Goal: Transaction & Acquisition: Download file/media

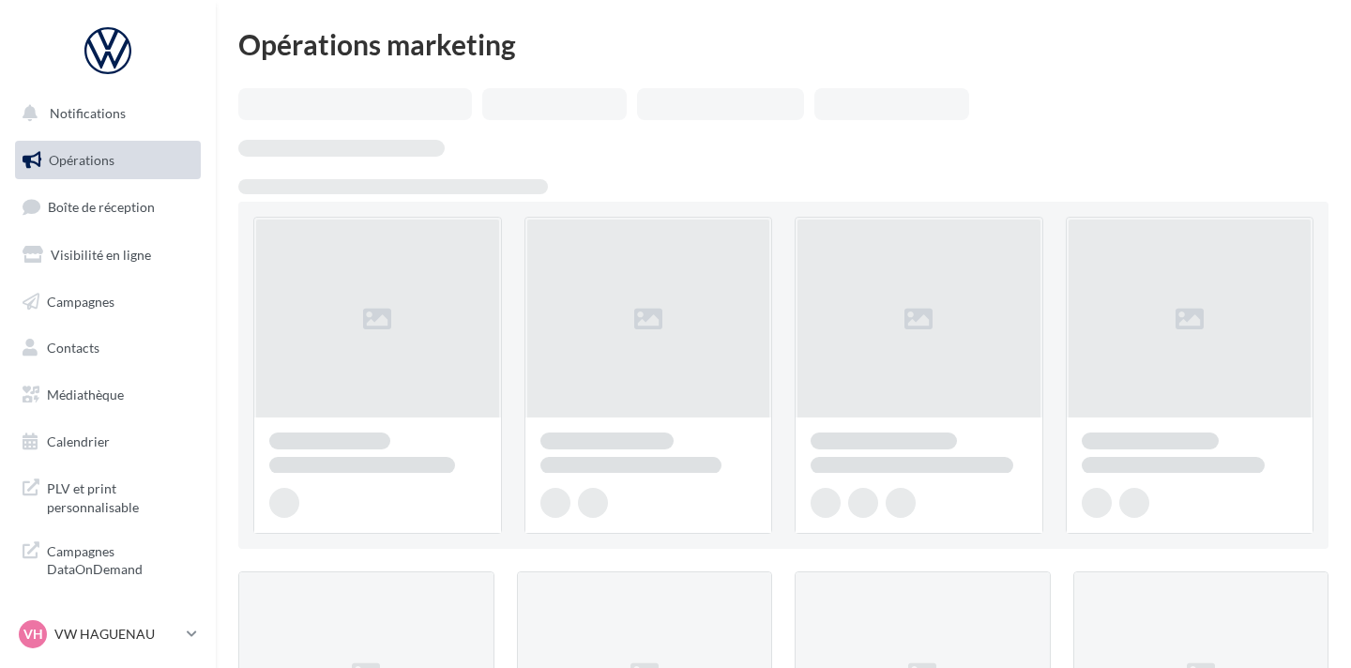
click at [127, 390] on link "Médiathèque" at bounding box center [107, 394] width 193 height 39
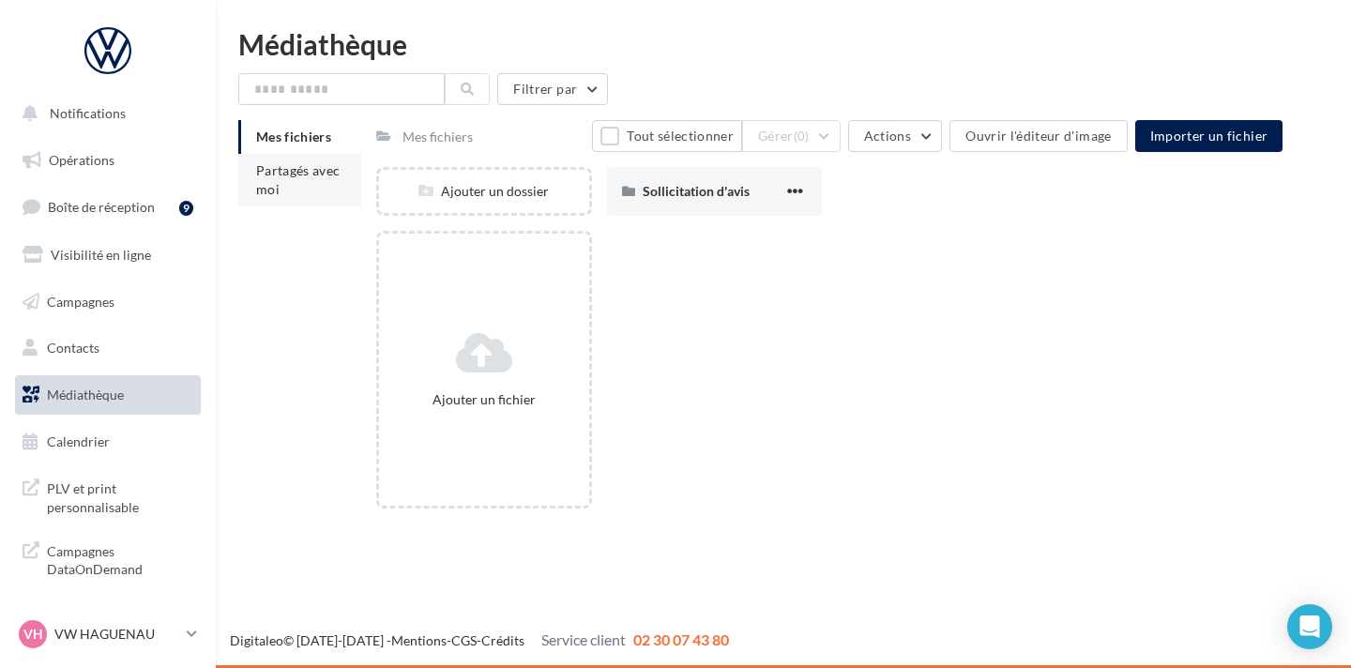
click at [297, 172] on span "Partagés avec moi" at bounding box center [298, 179] width 84 height 35
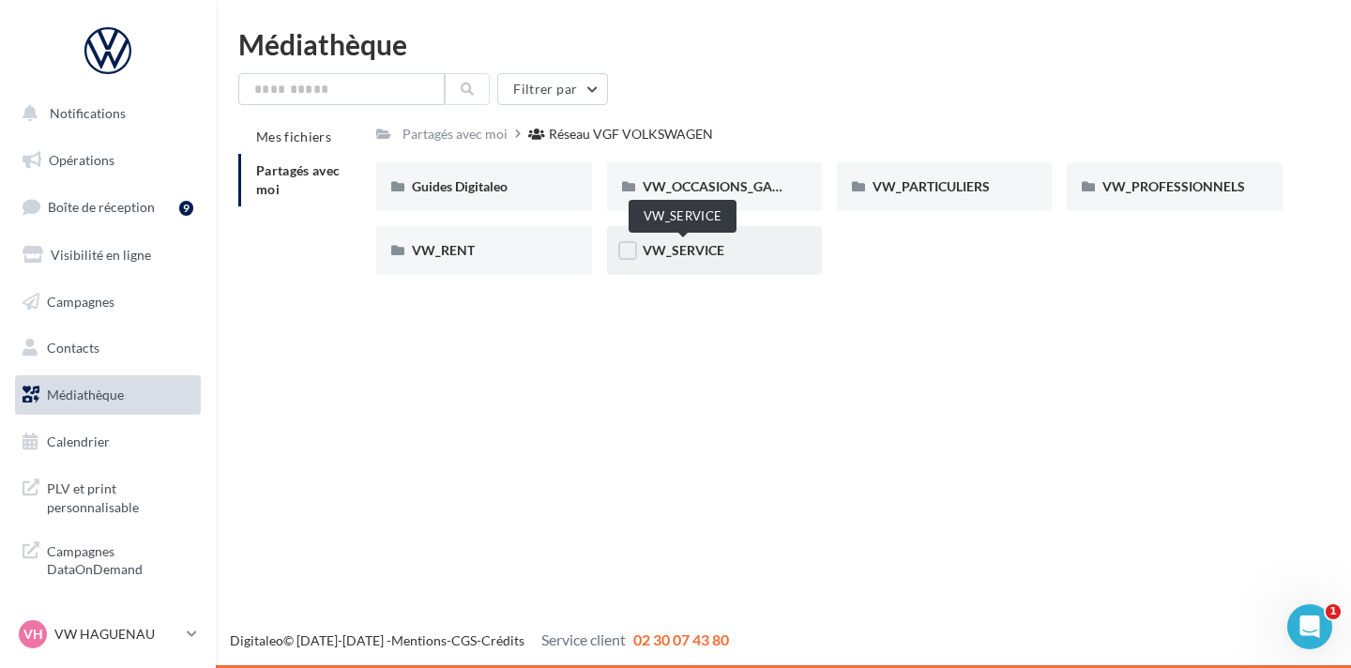
click at [697, 254] on span "VW_SERVICE" at bounding box center [684, 250] width 82 height 16
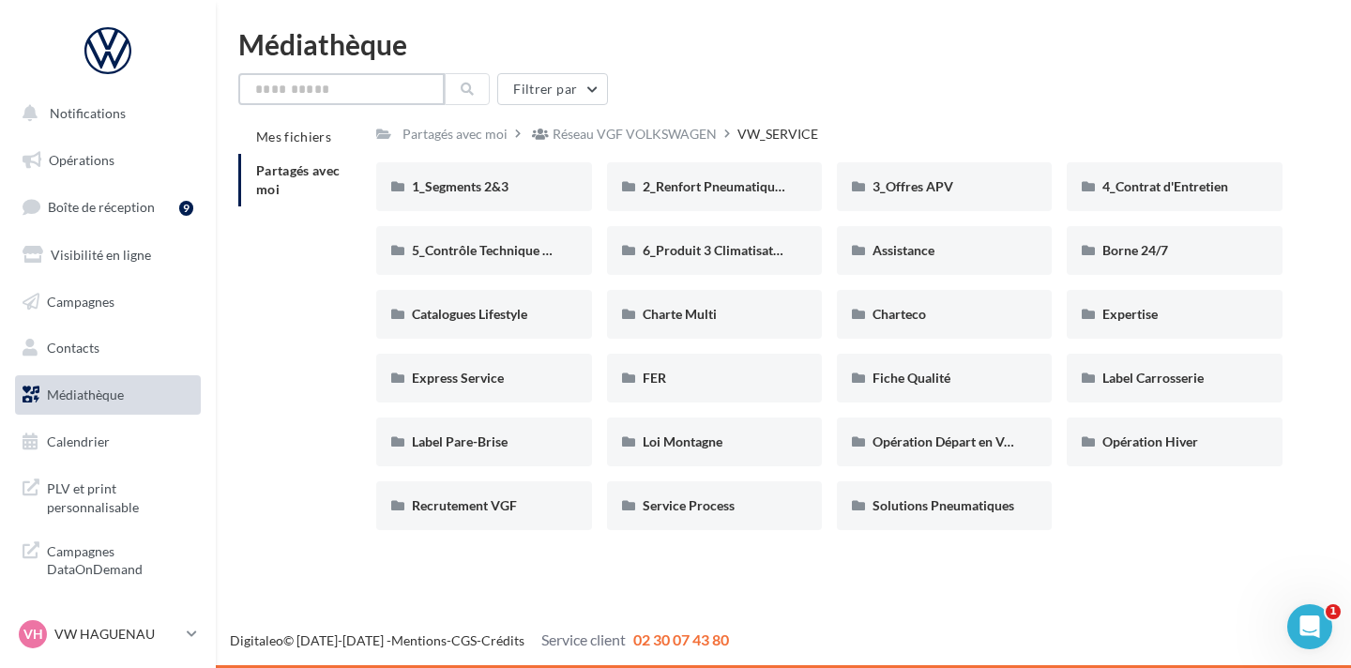
click at [347, 96] on input "text" at bounding box center [341, 89] width 206 height 32
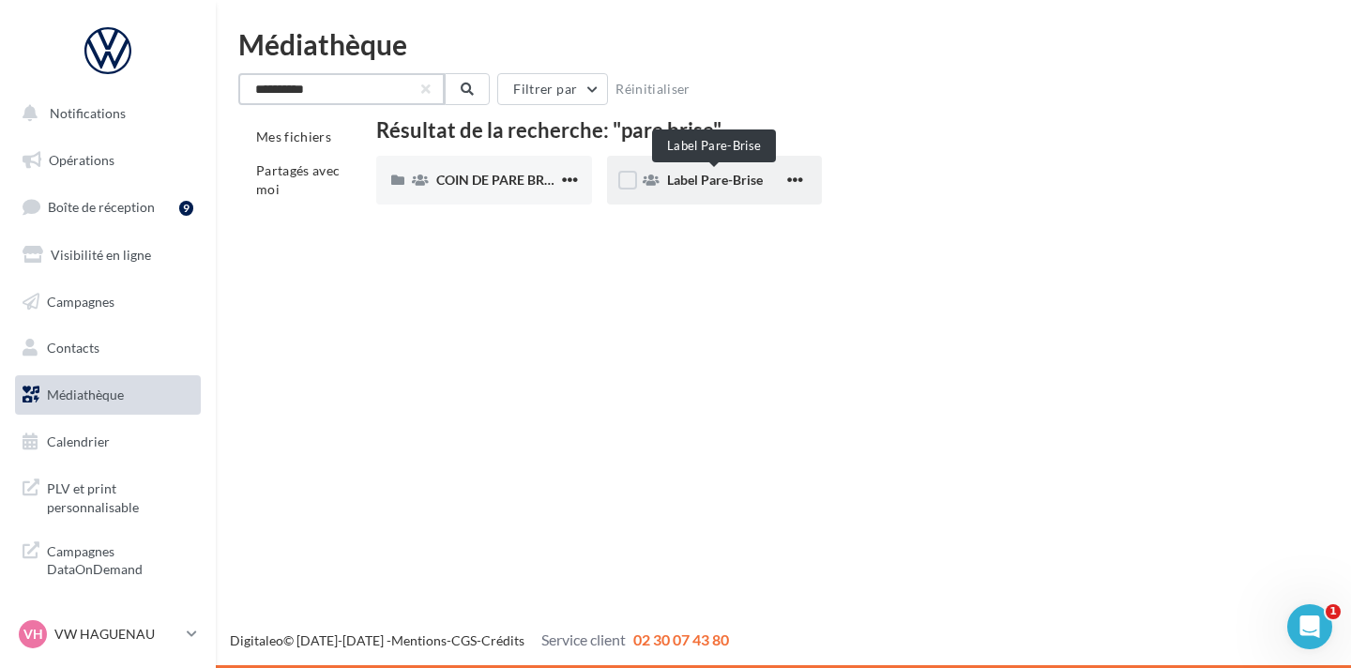
type input "**********"
click at [685, 176] on span "Label Pare-Brise" at bounding box center [715, 180] width 96 height 16
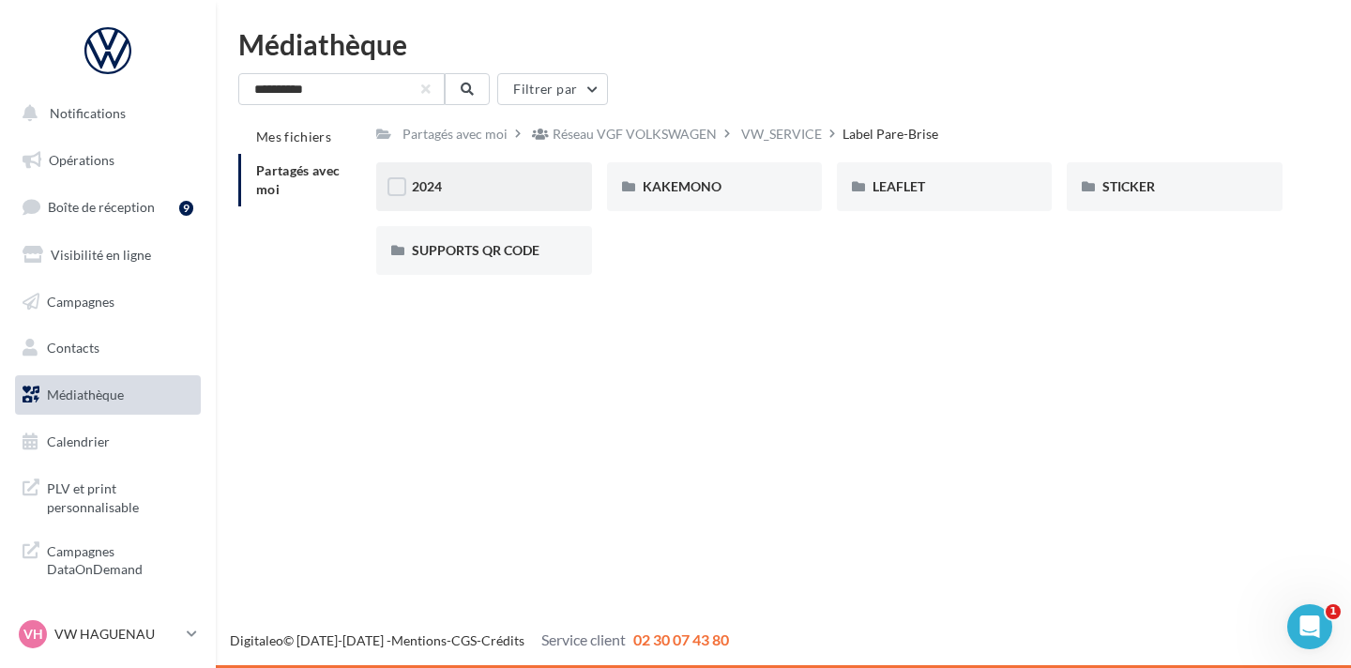
click at [507, 192] on div "2024" at bounding box center [484, 186] width 144 height 19
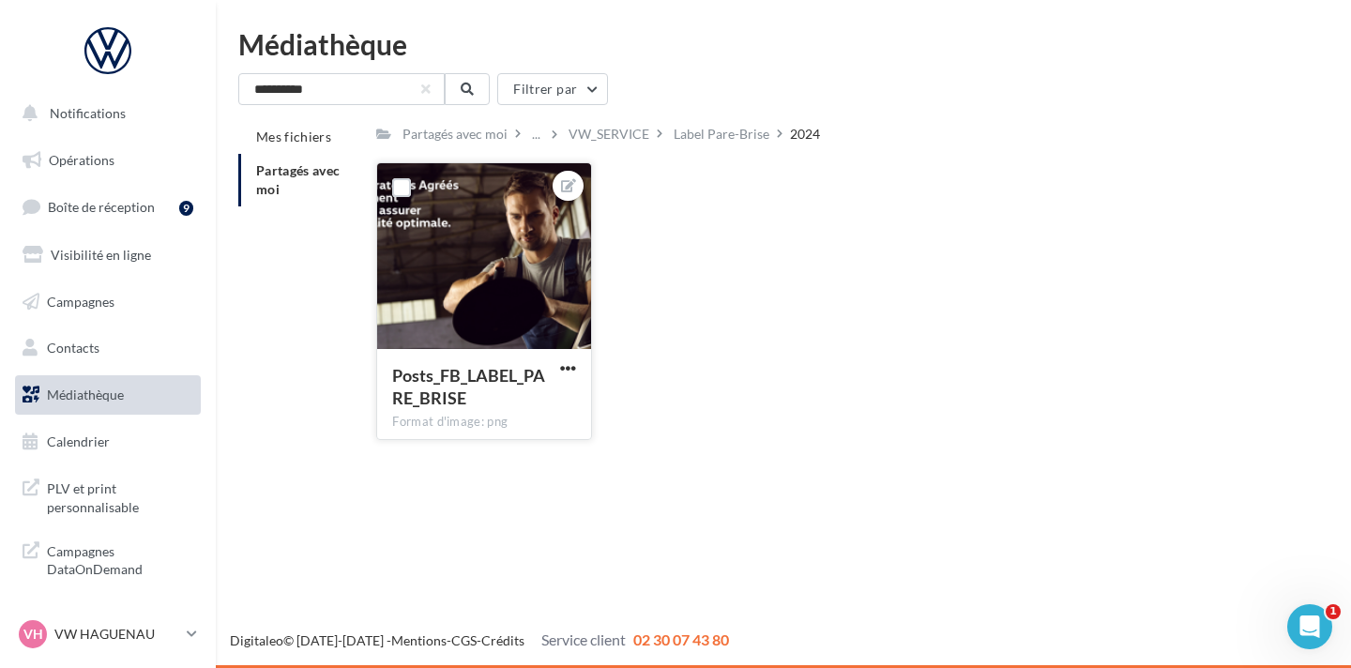
click at [570, 358] on div "Posts_FB_LABEL_PARE_BRISE Format d'image: png" at bounding box center [483, 393] width 213 height 88
click at [572, 365] on span "button" at bounding box center [568, 368] width 16 height 16
click at [496, 462] on button "Télécharger" at bounding box center [481, 454] width 198 height 49
click at [161, 636] on p "VW HAGUENAU" at bounding box center [116, 634] width 125 height 19
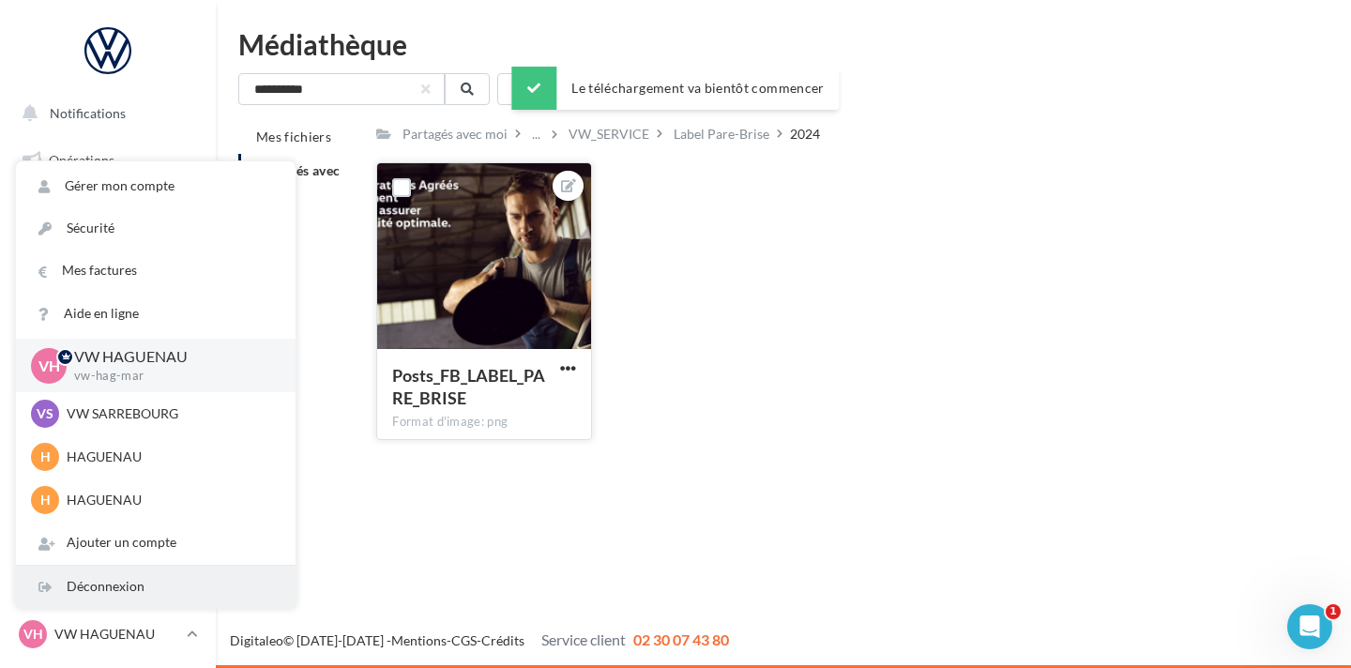
click at [151, 588] on div "Déconnexion" at bounding box center [156, 587] width 280 height 42
